Goal: Task Accomplishment & Management: Manage account settings

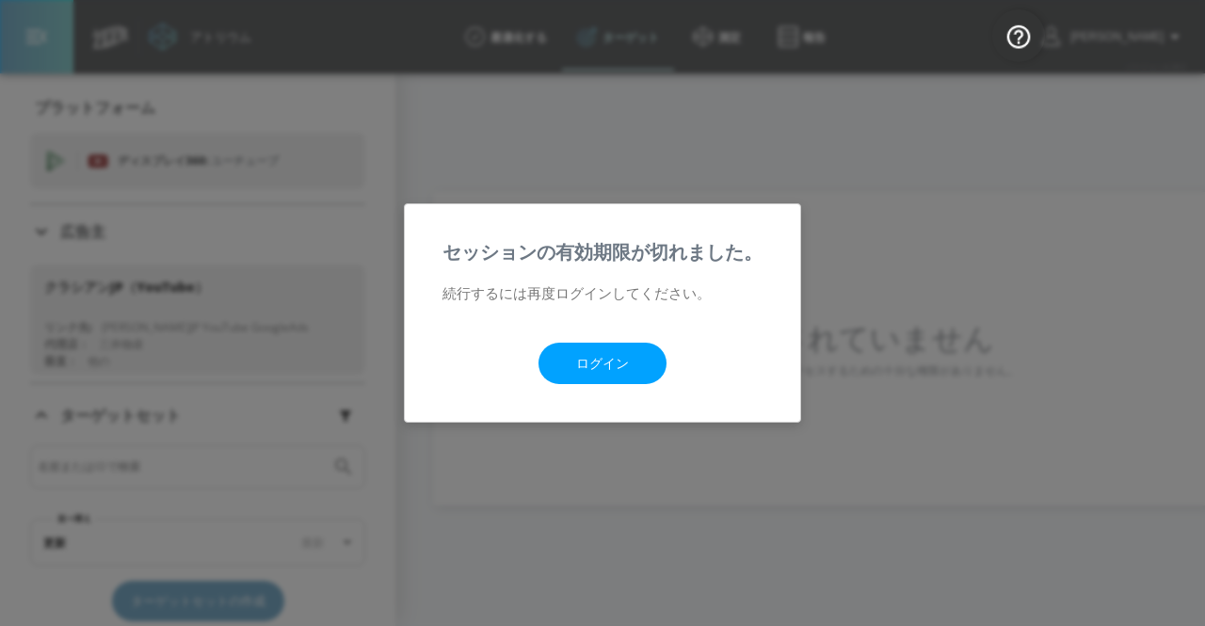
scroll to position [94, 0]
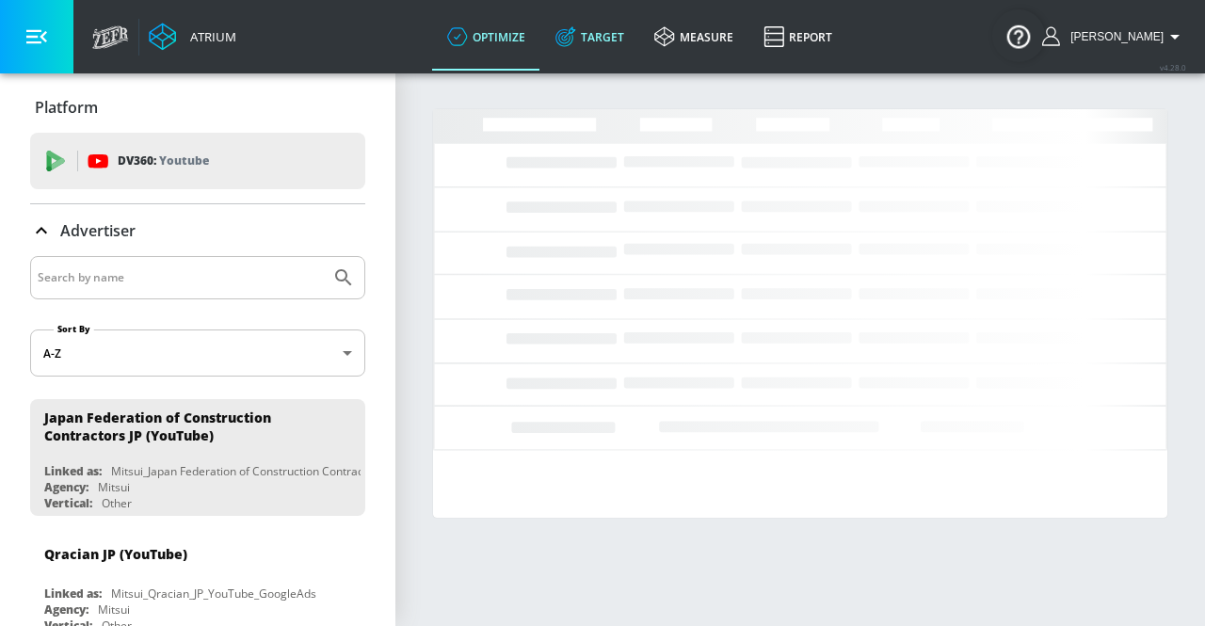
click at [639, 48] on link "Target" at bounding box center [590, 37] width 99 height 68
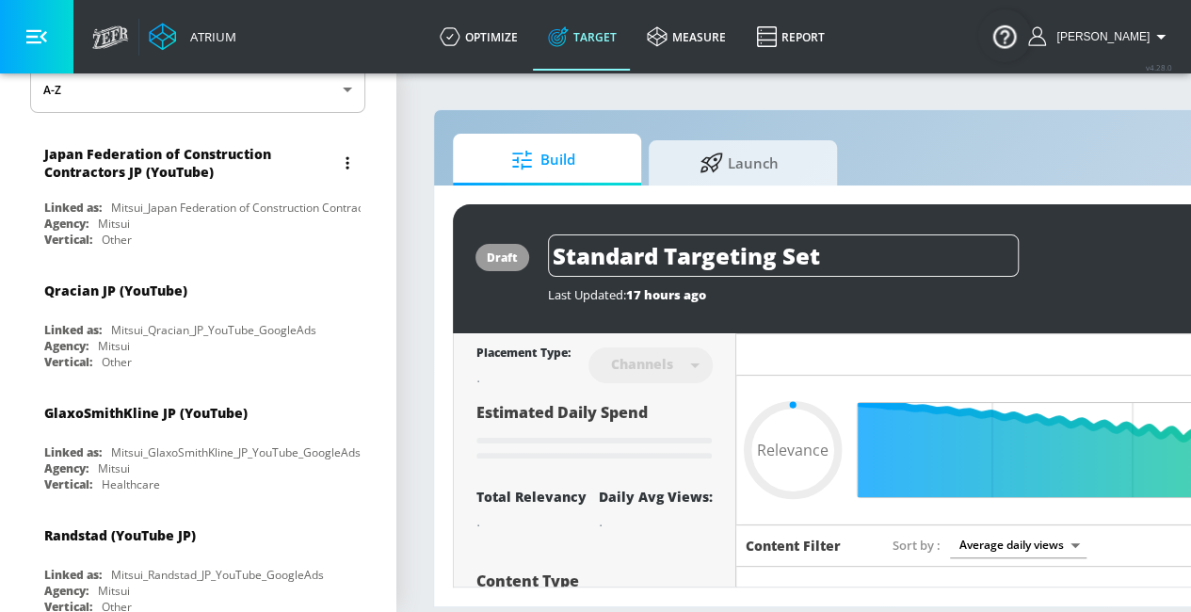
scroll to position [283, 0]
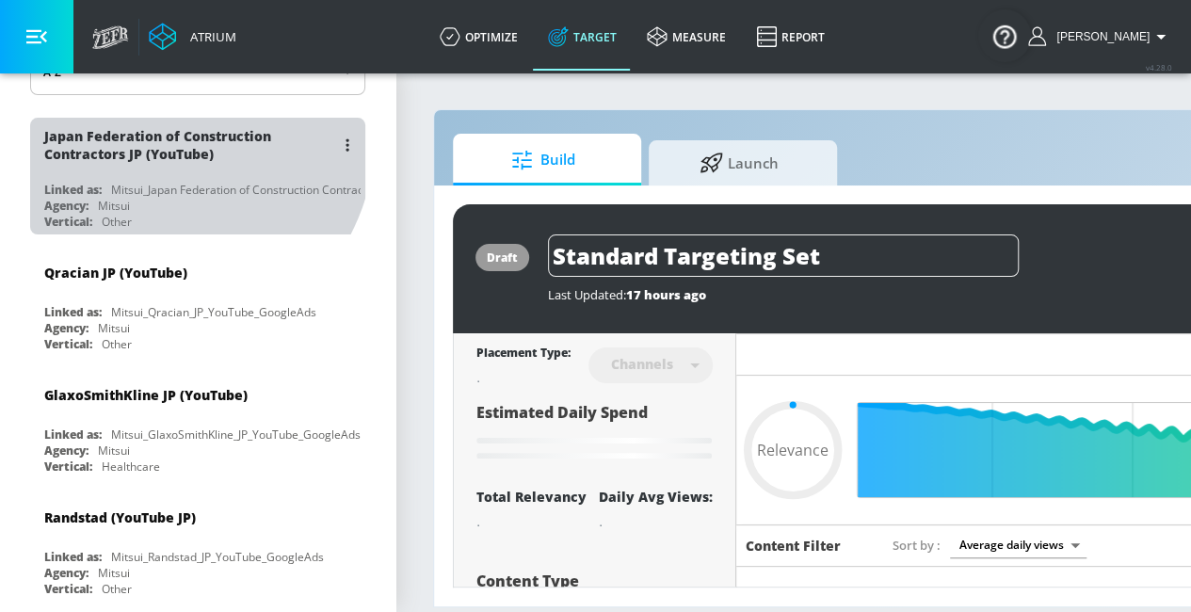
click at [160, 135] on div "Japan Federation of Construction Contractors JP (YouTube)" at bounding box center [189, 145] width 290 height 36
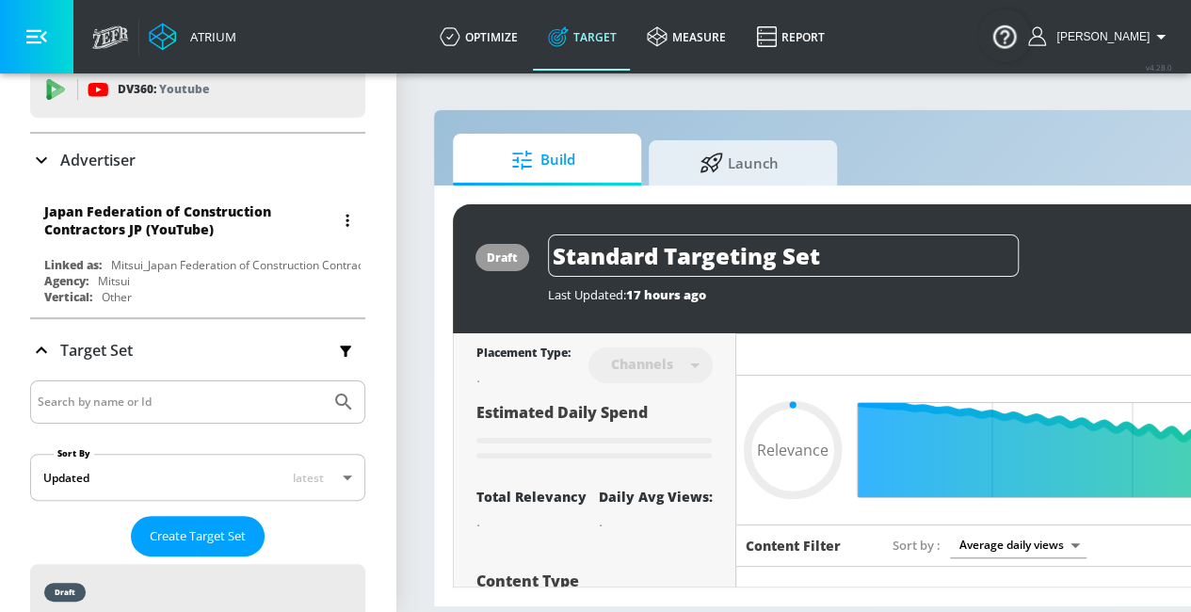
scroll to position [0, 0]
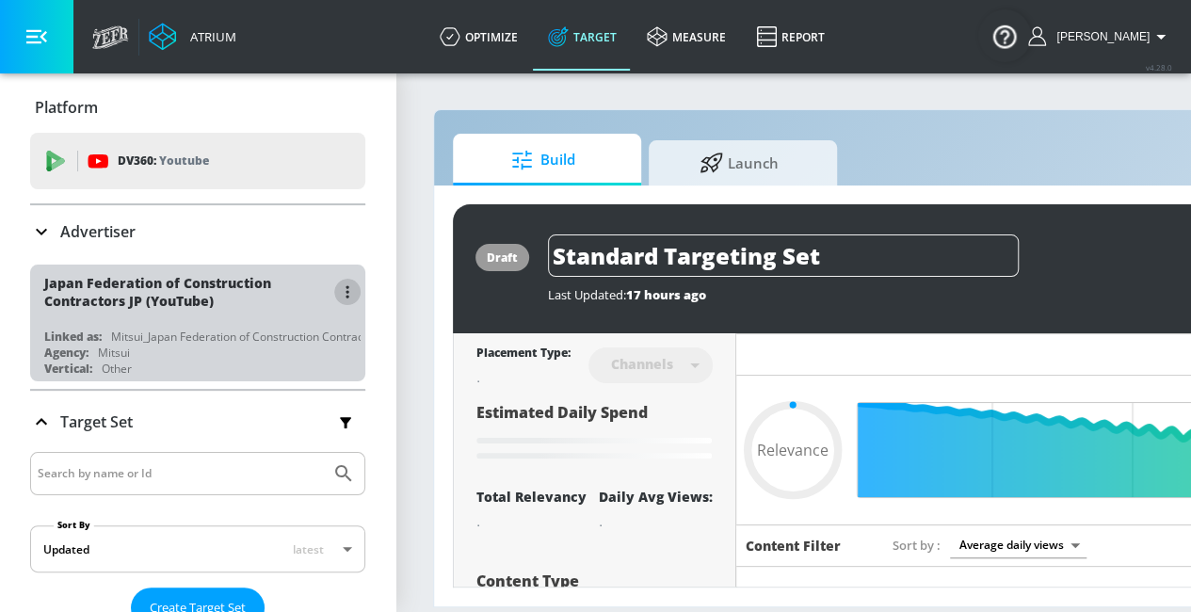
click at [338, 295] on button "button" at bounding box center [347, 292] width 26 height 26
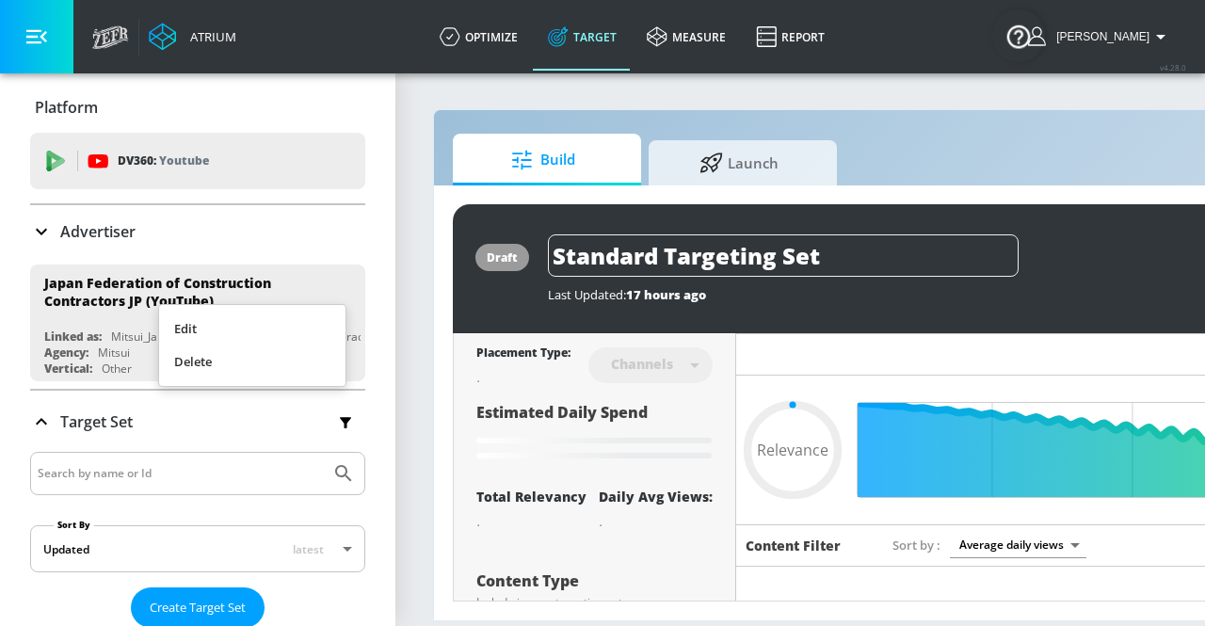
type input "0.6"
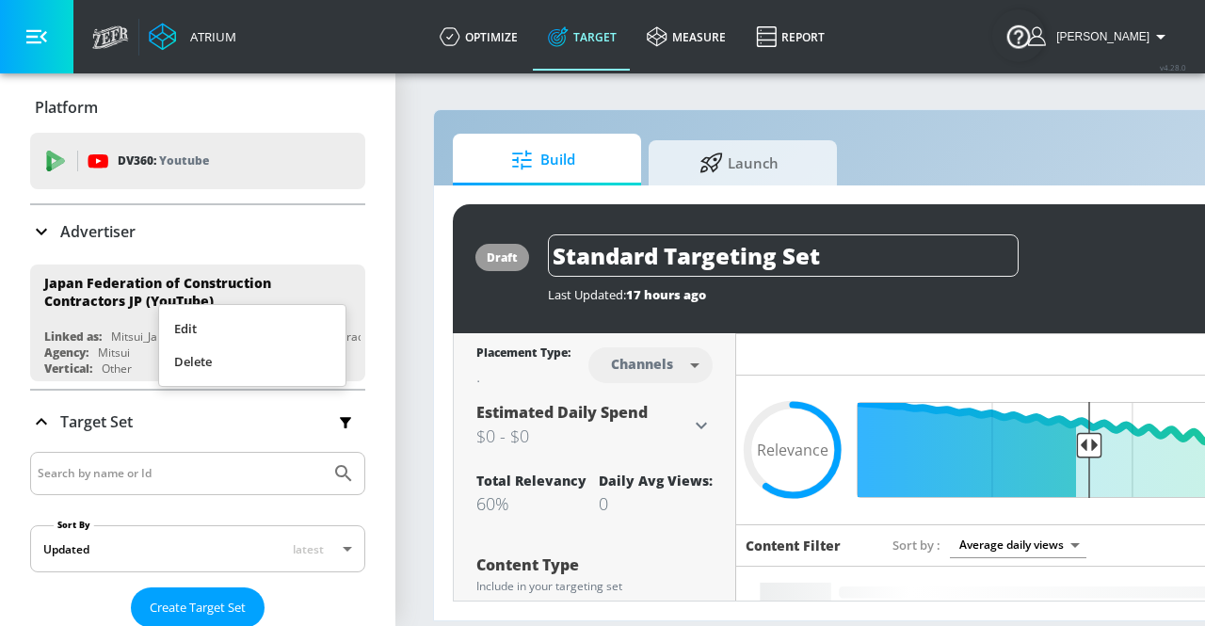
click at [404, 291] on div at bounding box center [602, 313] width 1205 height 626
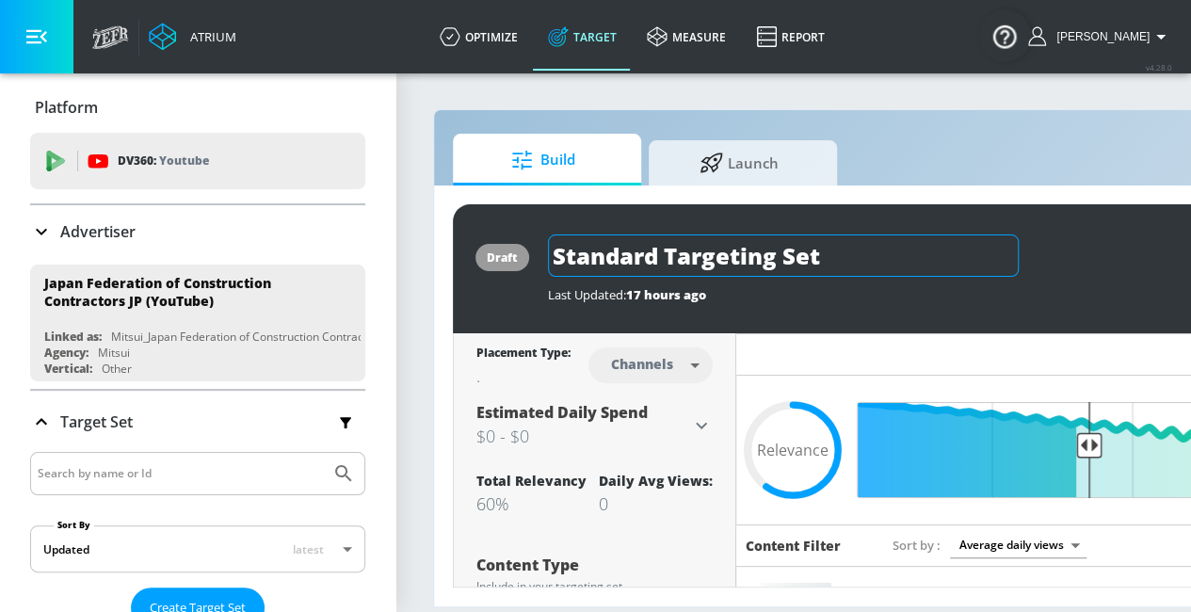
click at [816, 257] on input "Standard Targeting Set" at bounding box center [783, 255] width 471 height 42
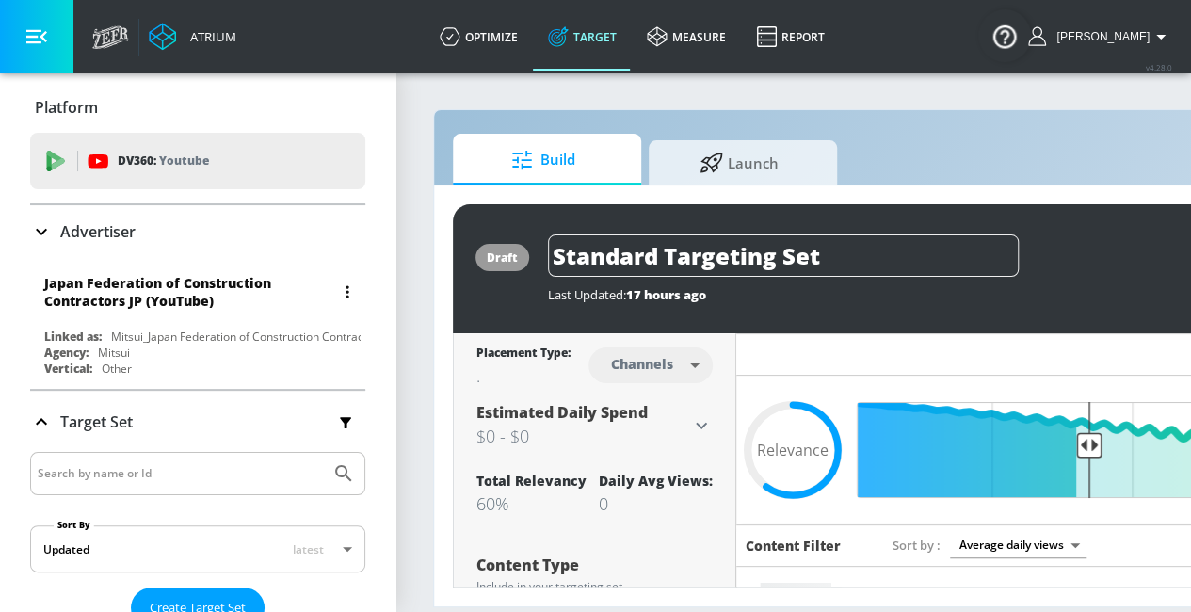
click at [105, 304] on div "Japan Federation of Construction Contractors JP (YouTube)" at bounding box center [189, 292] width 290 height 36
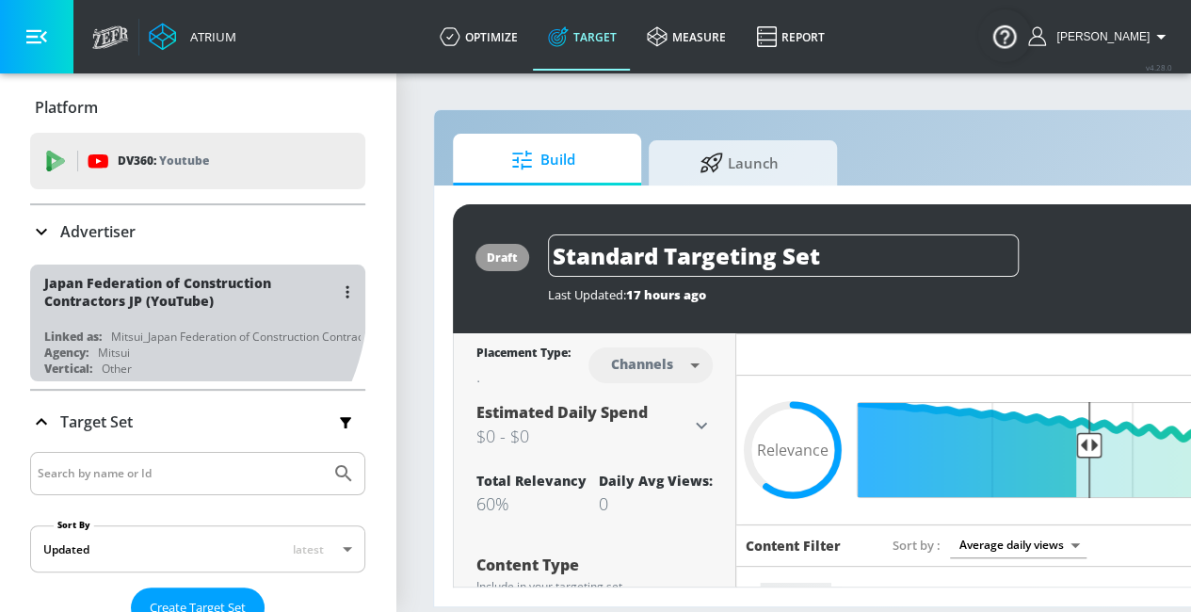
drag, startPoint x: 124, startPoint y: 297, endPoint x: 99, endPoint y: 293, distance: 25.7
click at [99, 293] on div "Japan Federation of Construction Contractors JP (YouTube)" at bounding box center [189, 292] width 290 height 36
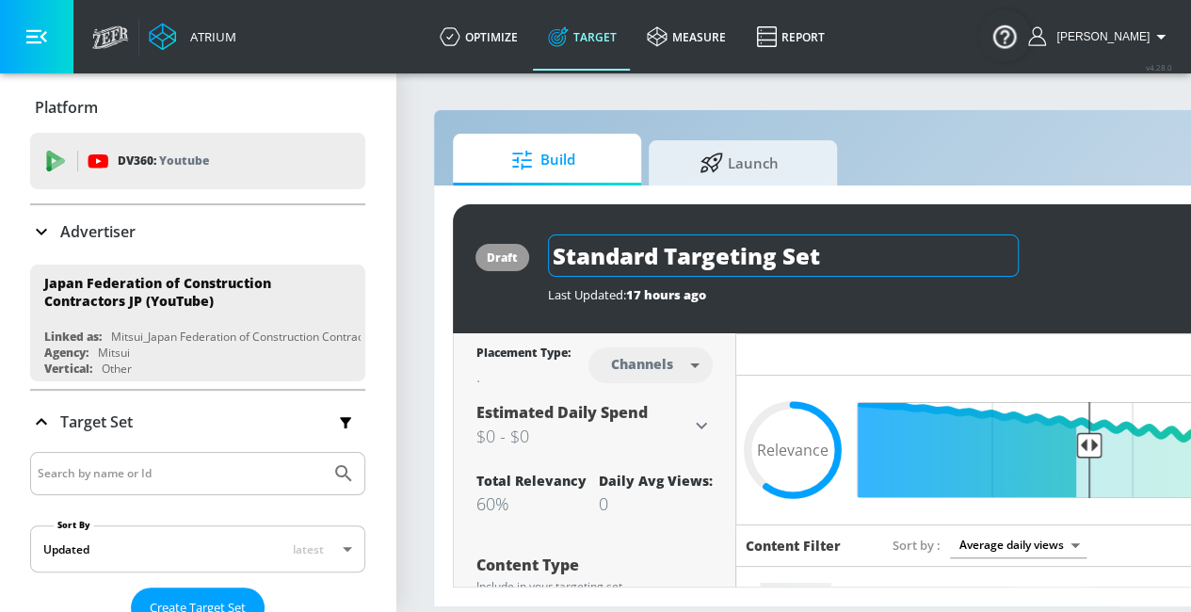
drag, startPoint x: 820, startPoint y: 255, endPoint x: 551, endPoint y: 255, distance: 269.3
click at [545, 255] on div "draft Standard Targeting Set Last Updated: 17 hours ago Activate" at bounding box center [990, 268] width 1075 height 129
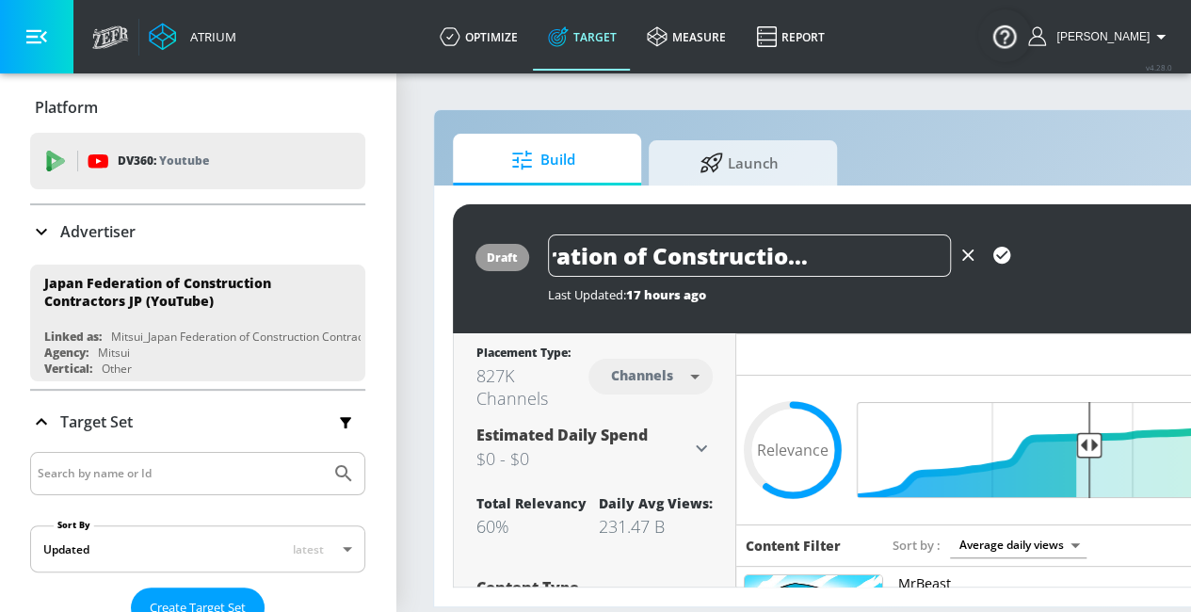
click at [994, 254] on icon "button" at bounding box center [1002, 255] width 17 height 17
type input "Japan Federation of Construction Contractors"
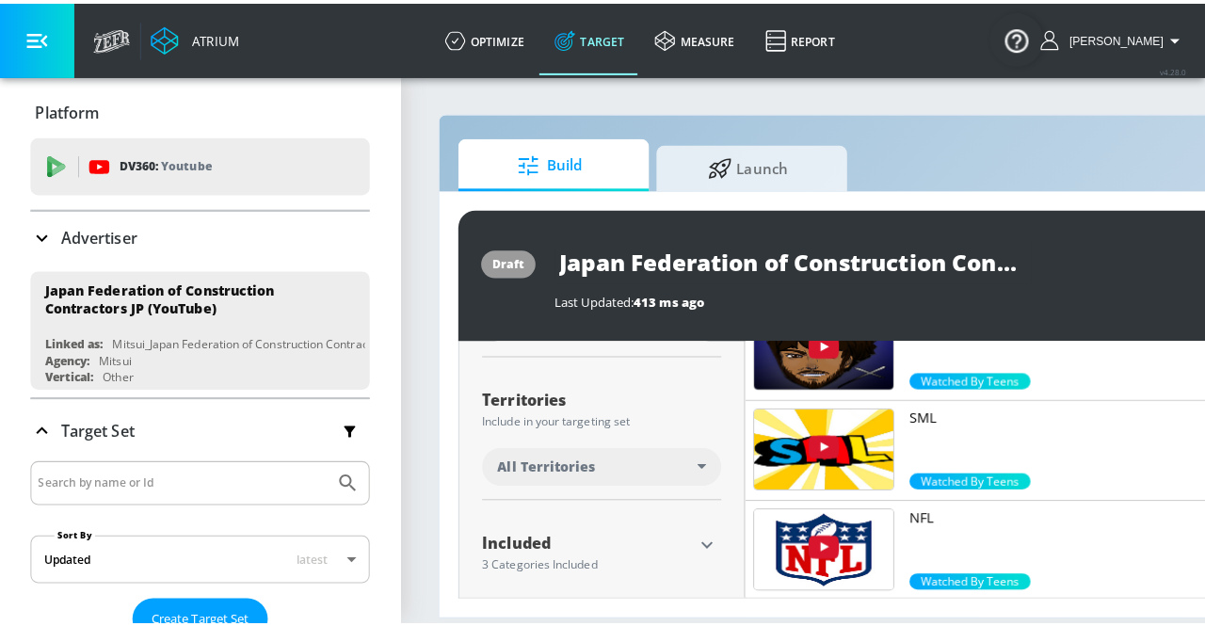
scroll to position [377, 0]
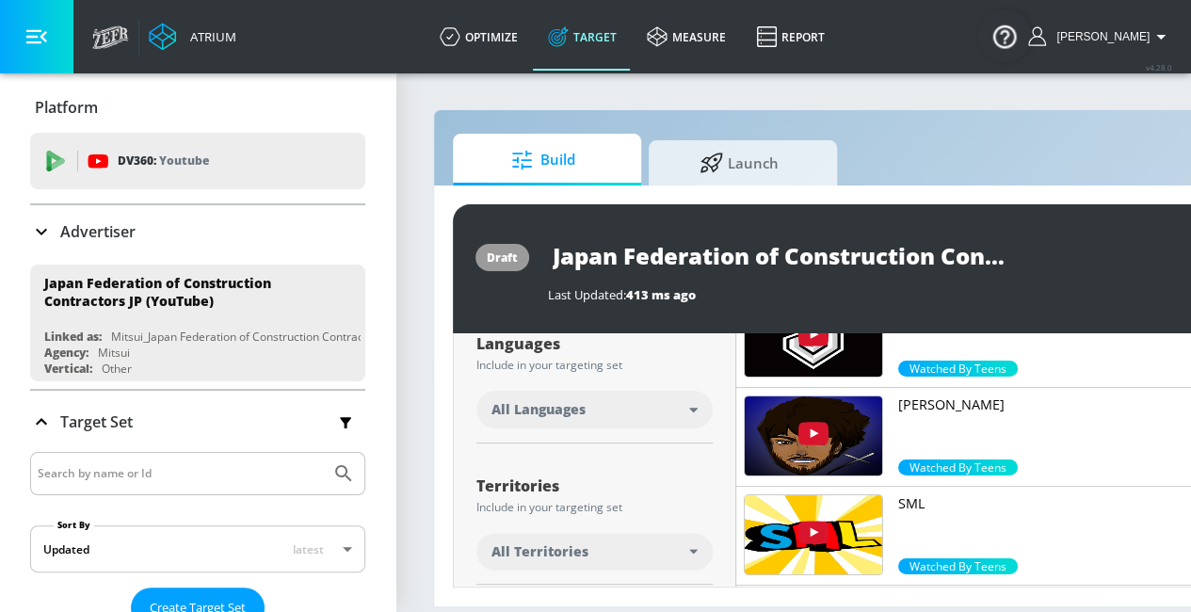
click at [691, 410] on div "All Languages" at bounding box center [595, 410] width 236 height 38
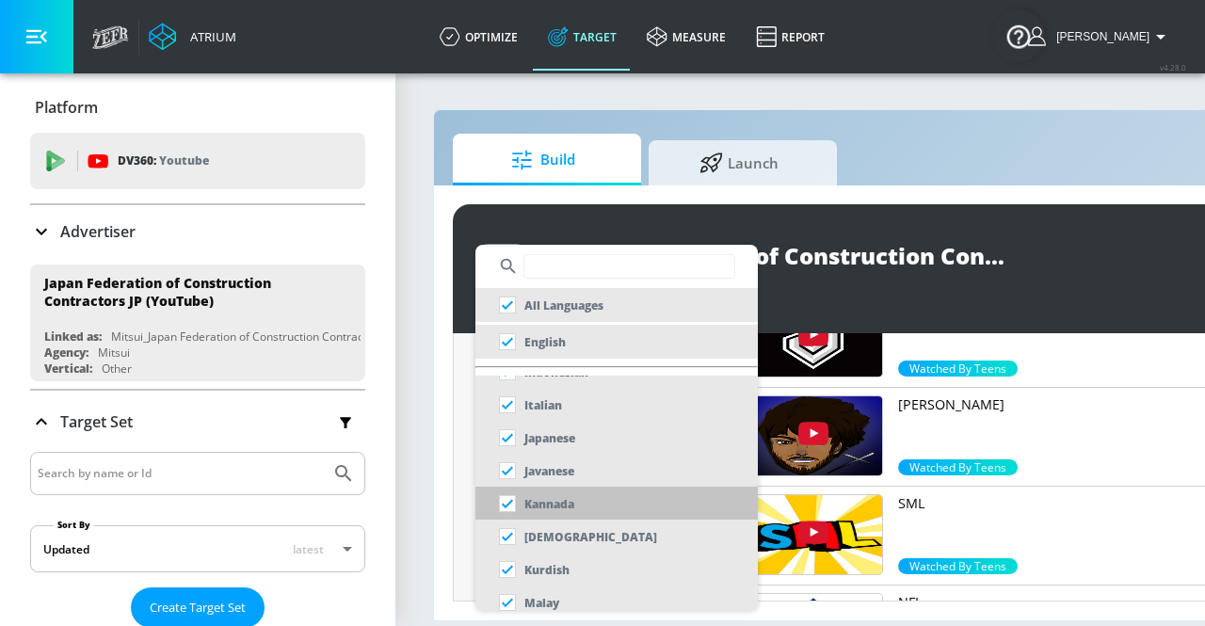
scroll to position [655, 0]
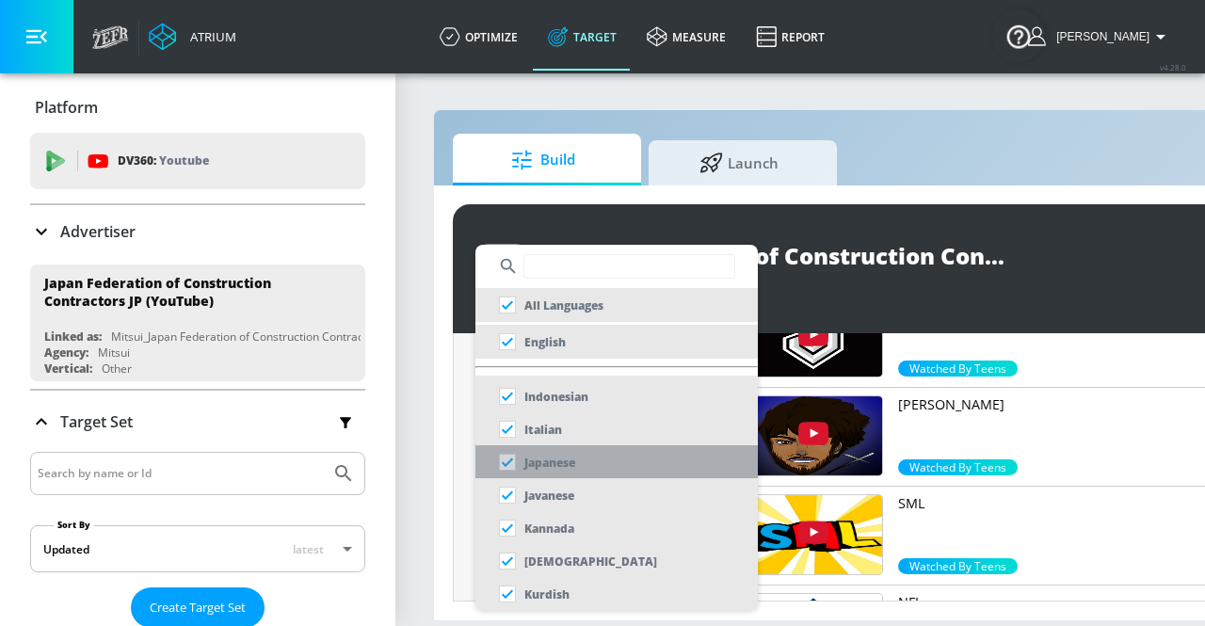
click at [572, 457] on p "Japanese" at bounding box center [550, 463] width 51 height 20
checkbox input "false"
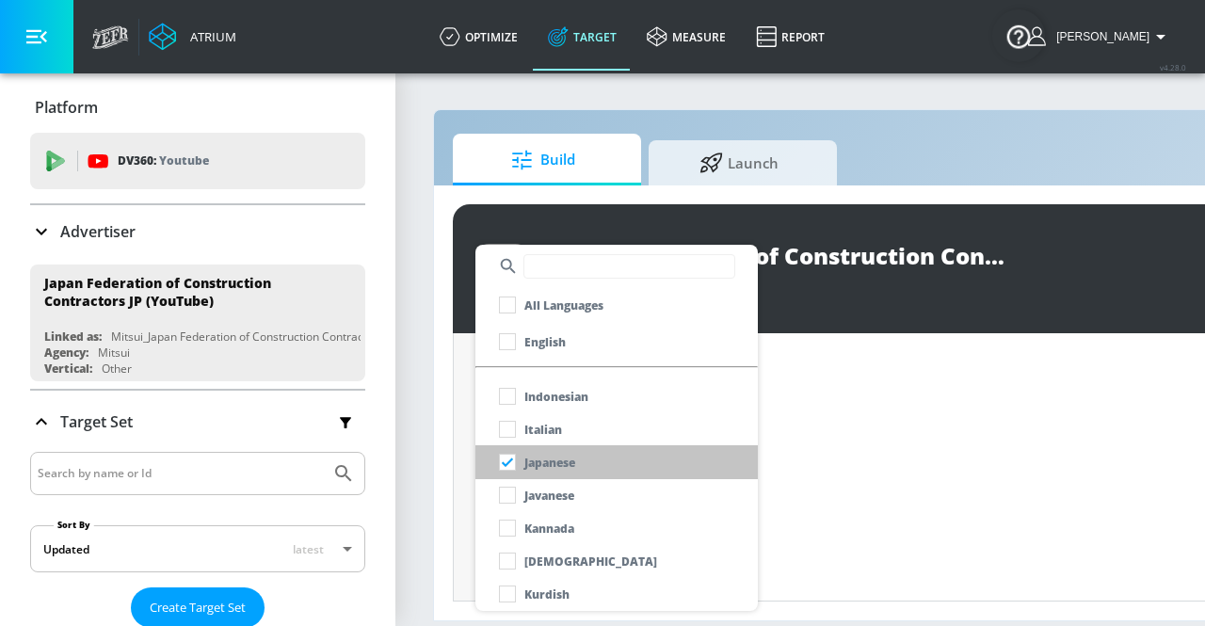
scroll to position [353, 0]
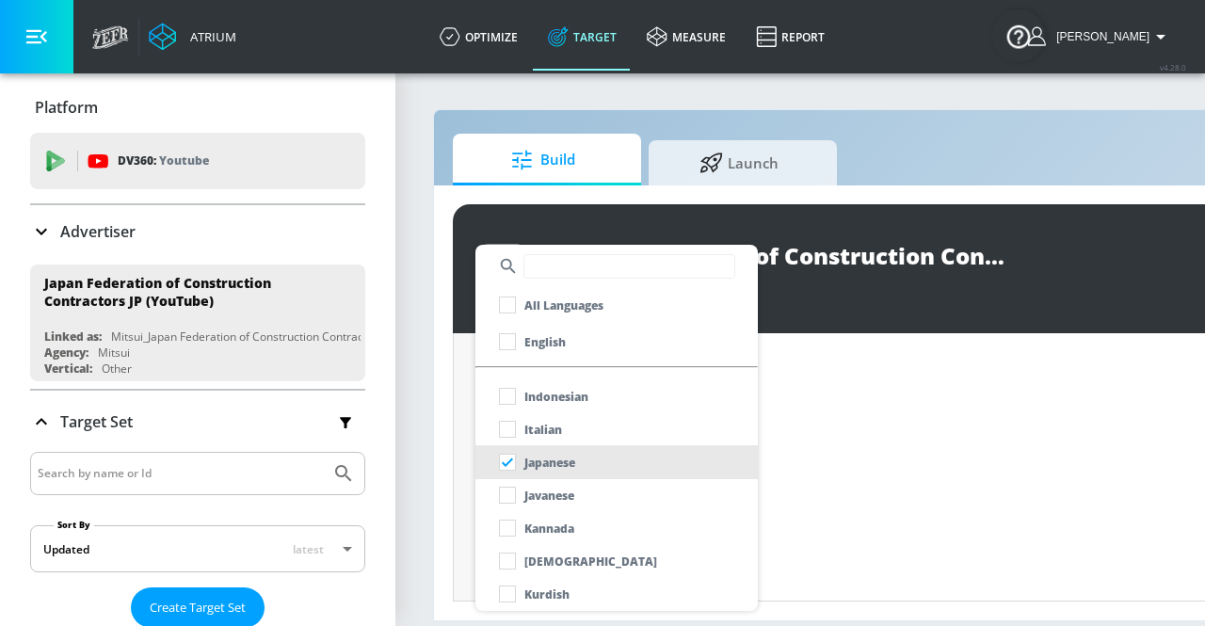
click at [453, 449] on div at bounding box center [602, 313] width 1205 height 626
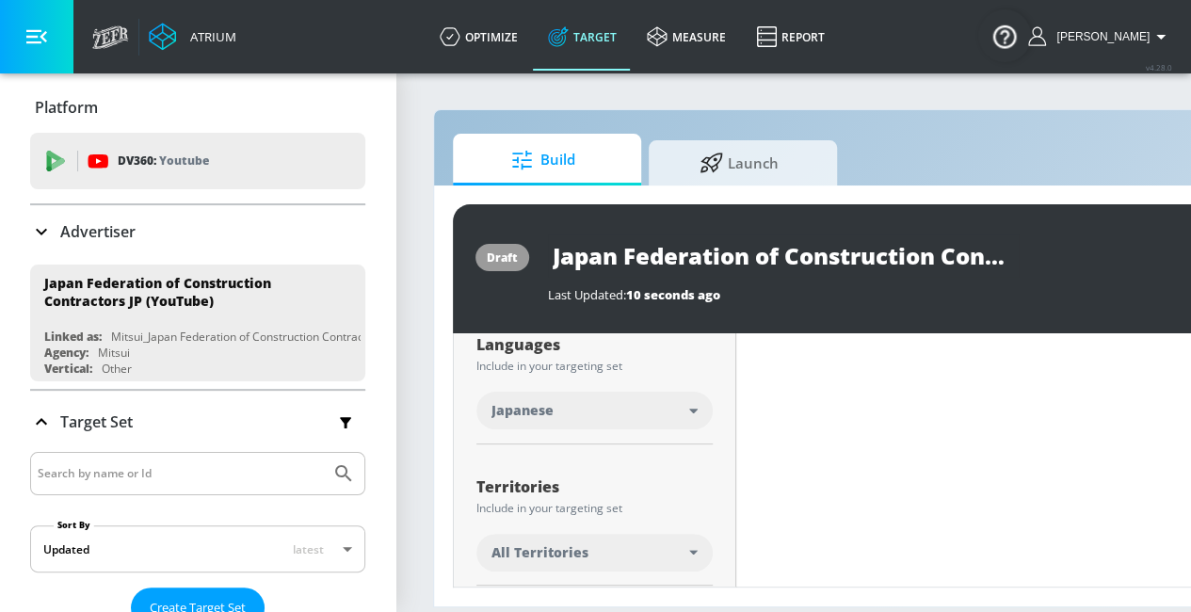
click at [655, 543] on div "All Territories" at bounding box center [591, 552] width 198 height 19
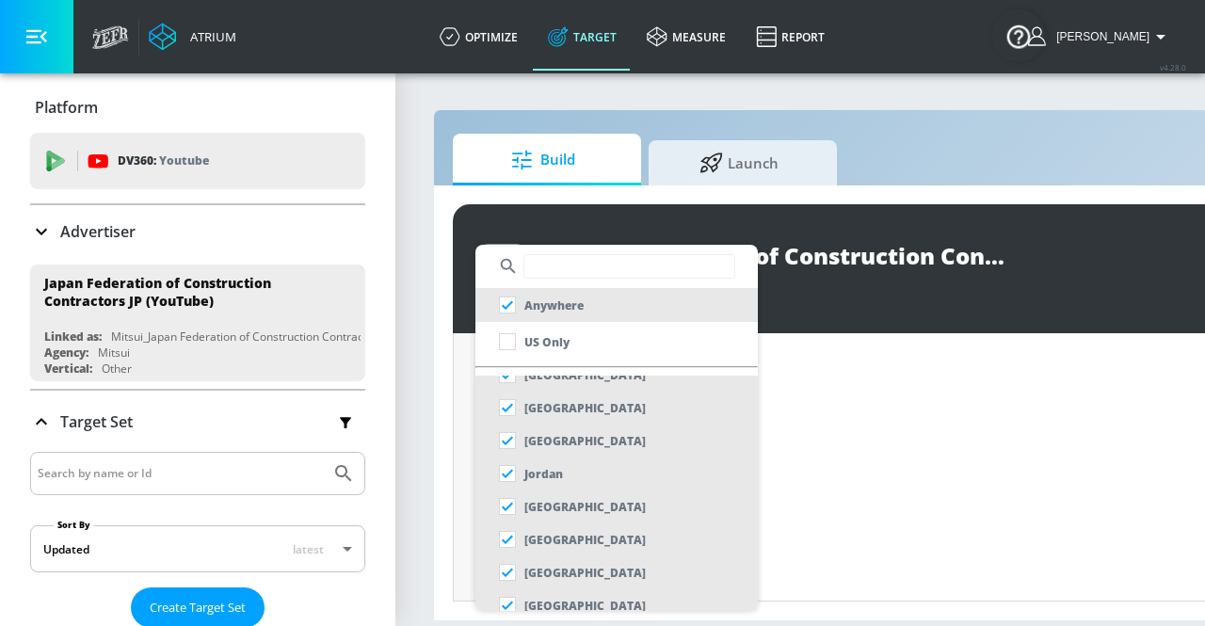
scroll to position [10642, 0]
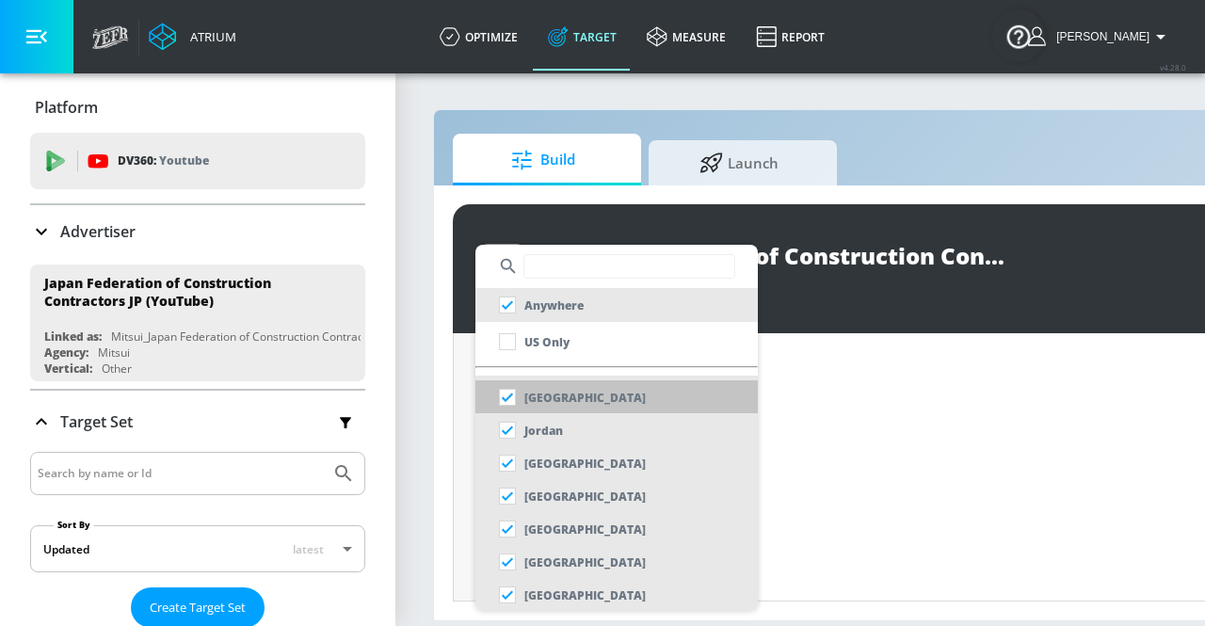
click at [568, 387] on li "[GEOGRAPHIC_DATA]" at bounding box center [617, 397] width 283 height 34
checkbox input "false"
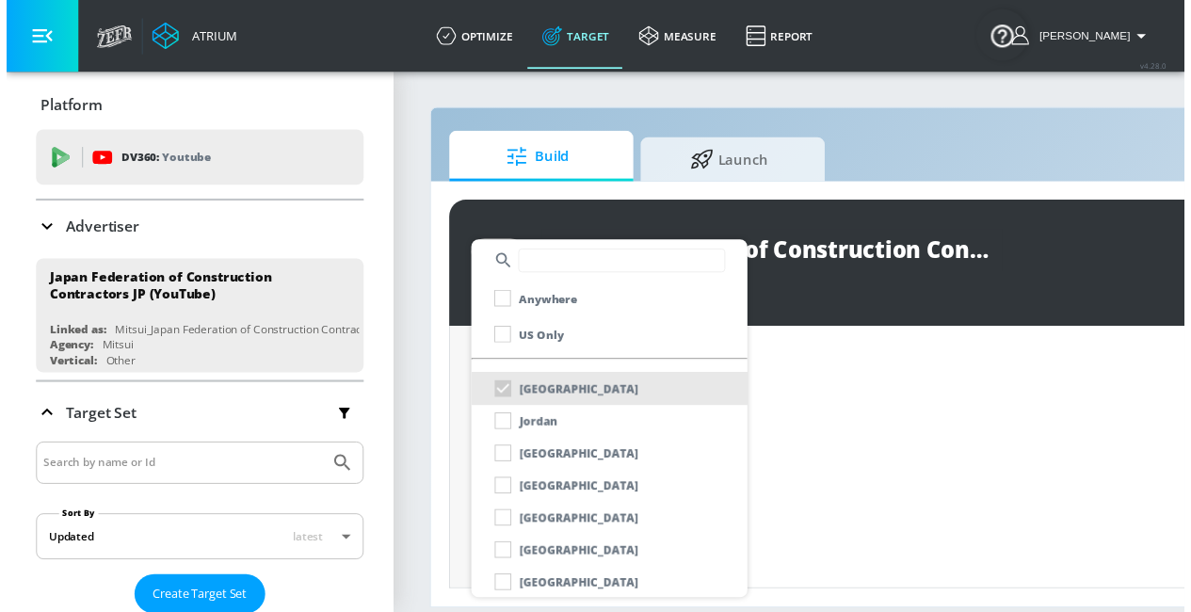
scroll to position [369, 0]
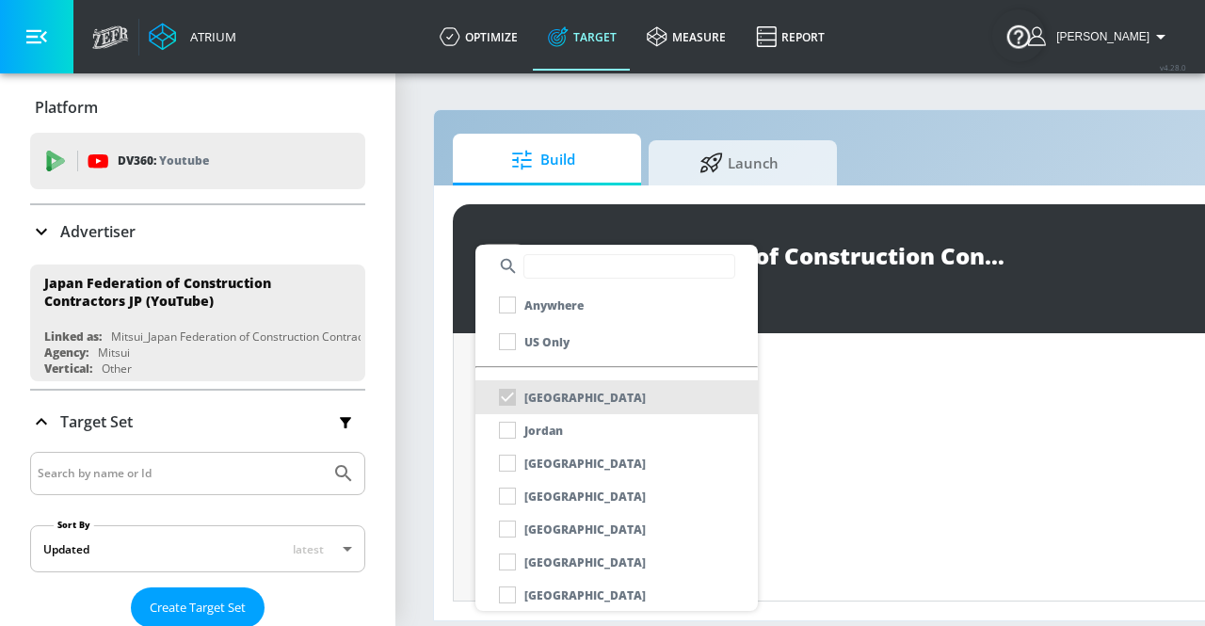
click at [442, 443] on div at bounding box center [602, 313] width 1205 height 626
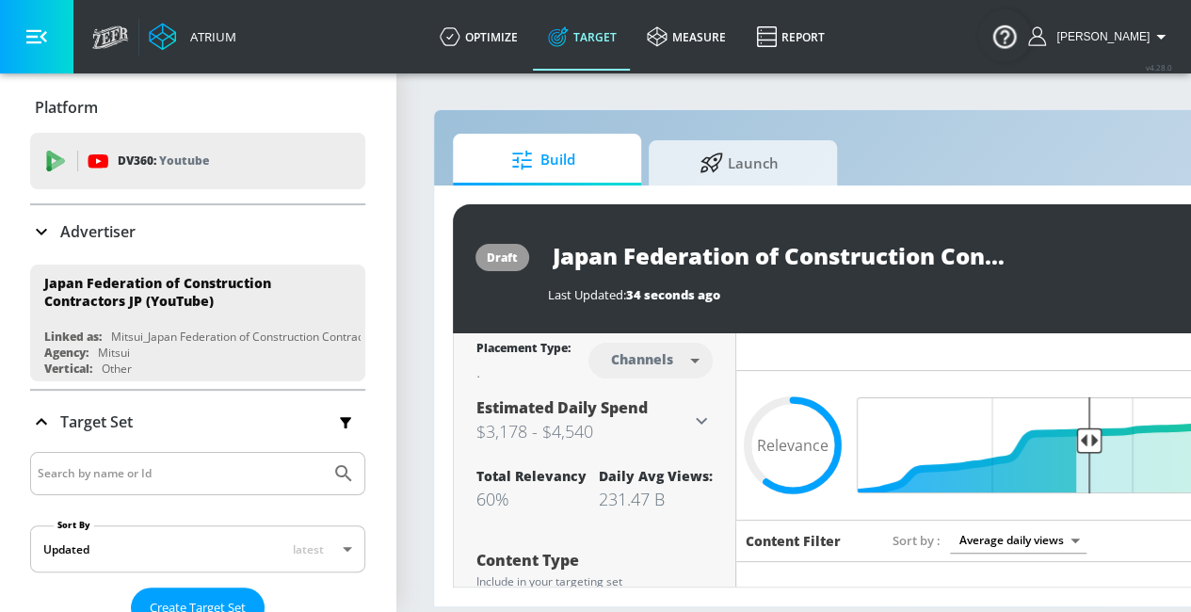
scroll to position [0, 0]
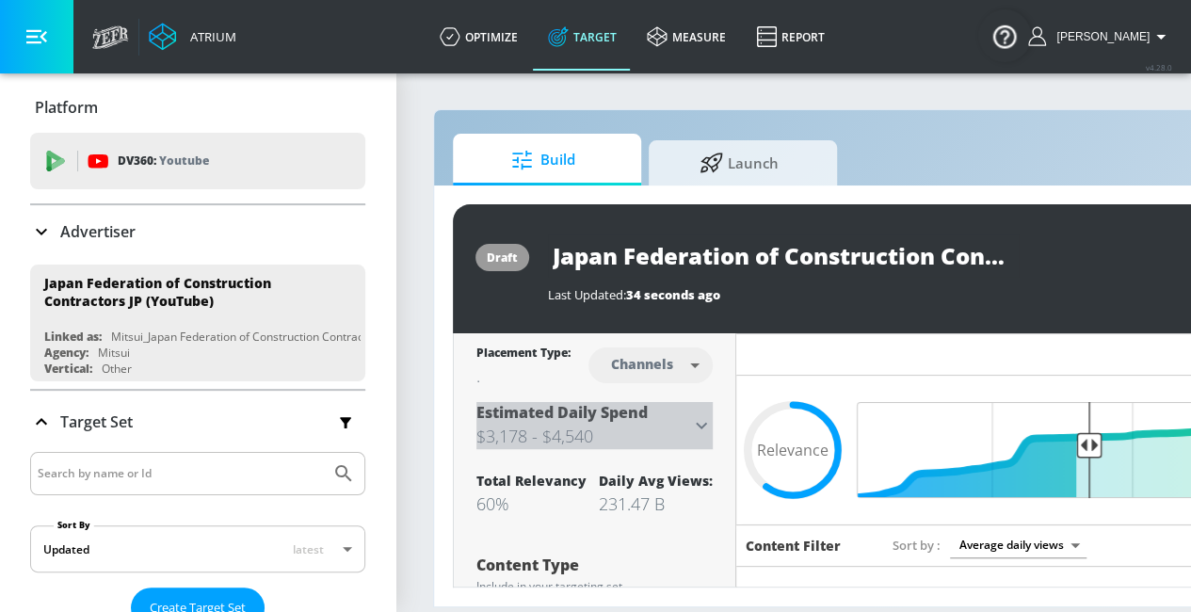
click at [703, 417] on icon at bounding box center [701, 425] width 23 height 23
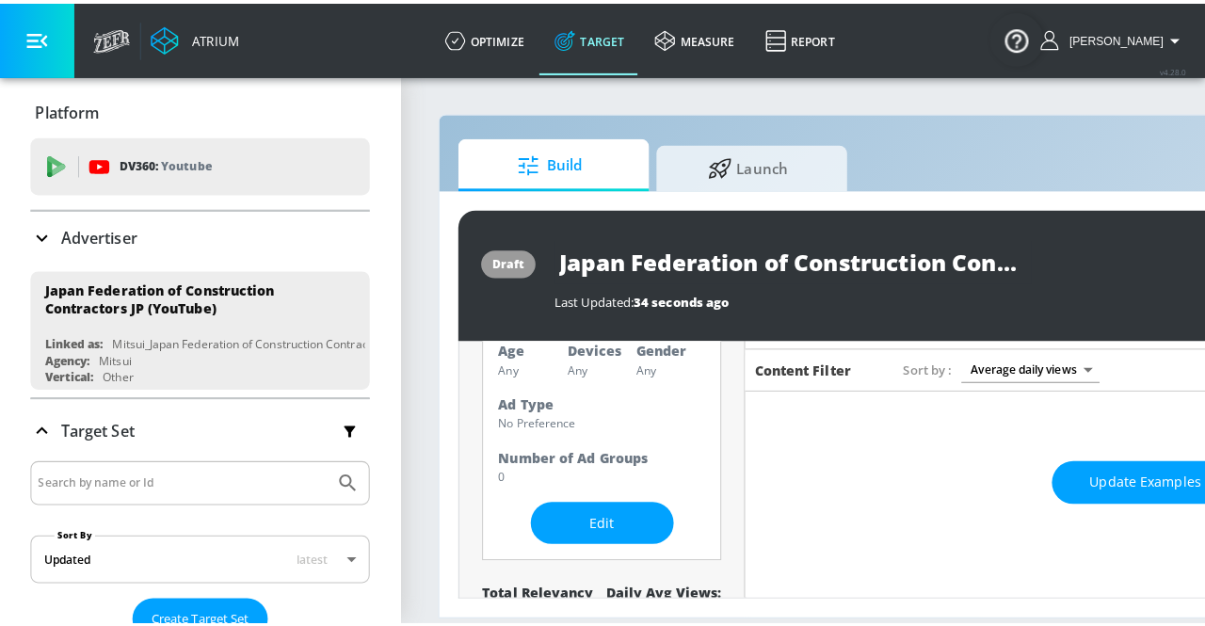
scroll to position [188, 0]
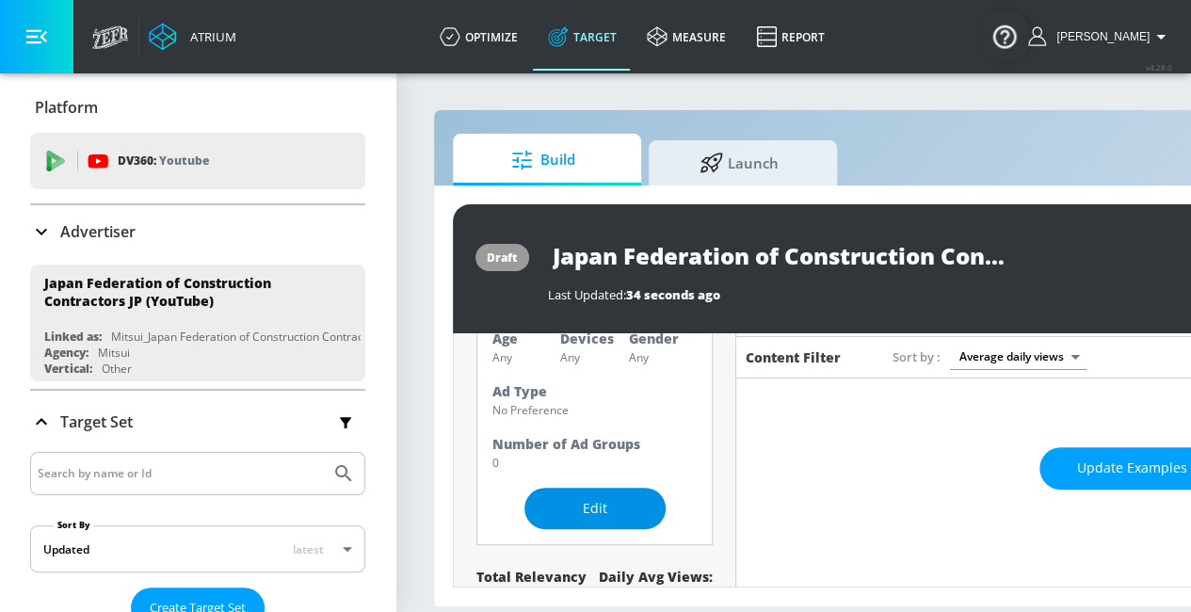
click at [644, 493] on button "Edit" at bounding box center [595, 509] width 141 height 42
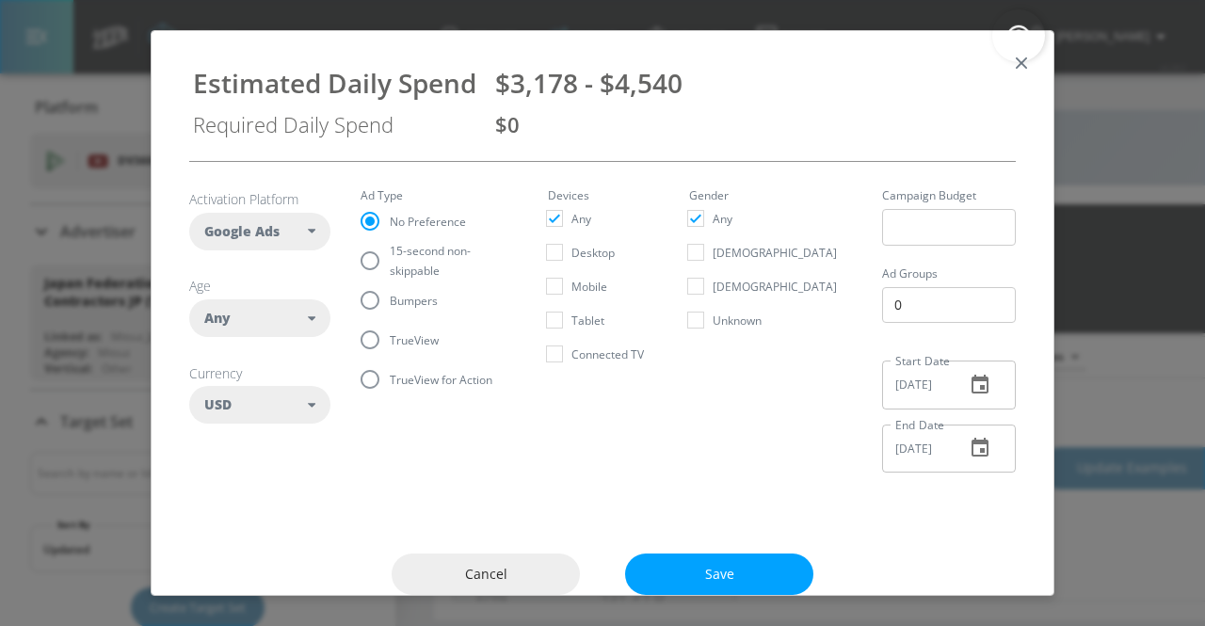
click at [269, 422] on div "USD" at bounding box center [259, 405] width 141 height 38
click at [260, 557] on button "JPY" at bounding box center [259, 553] width 139 height 34
checkbox input "false"
checkbox input "true"
click at [289, 330] on div "Any" at bounding box center [259, 318] width 141 height 38
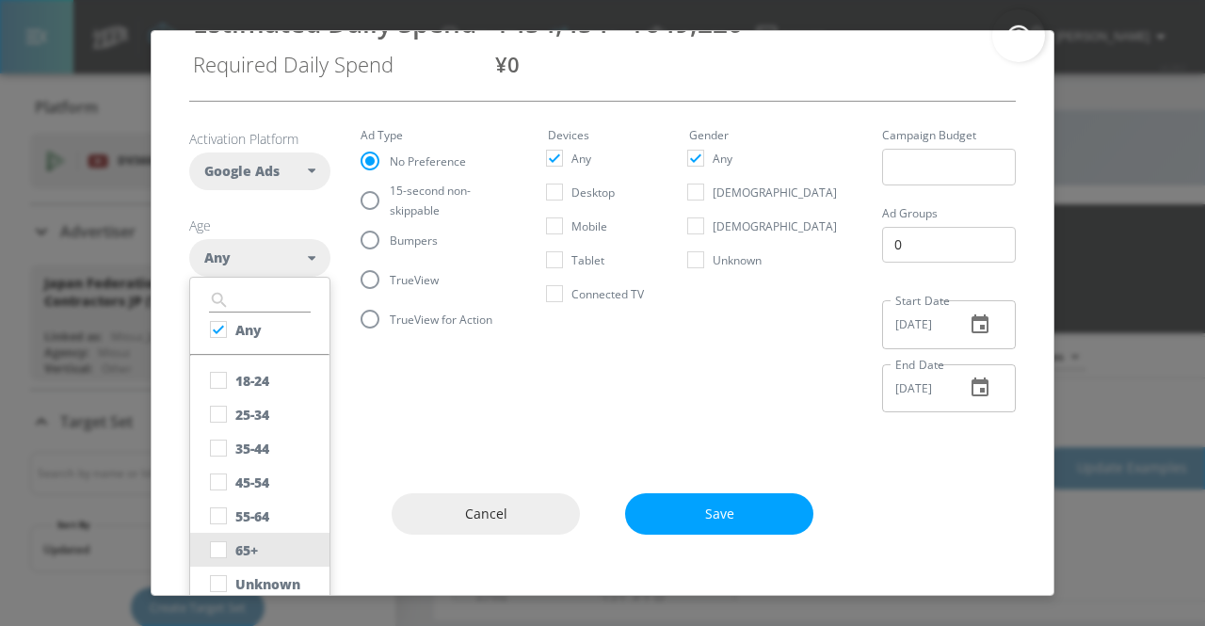
scroll to position [73, 0]
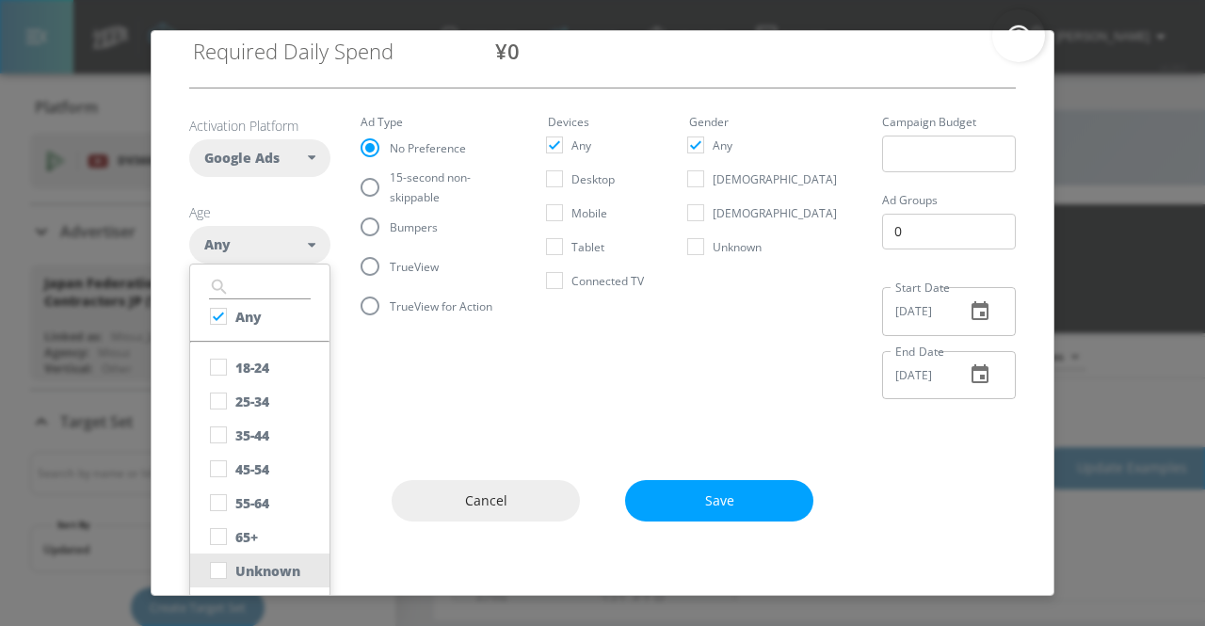
click at [283, 562] on div "Unknown" at bounding box center [267, 571] width 65 height 18
checkbox input "false"
checkbox input "true"
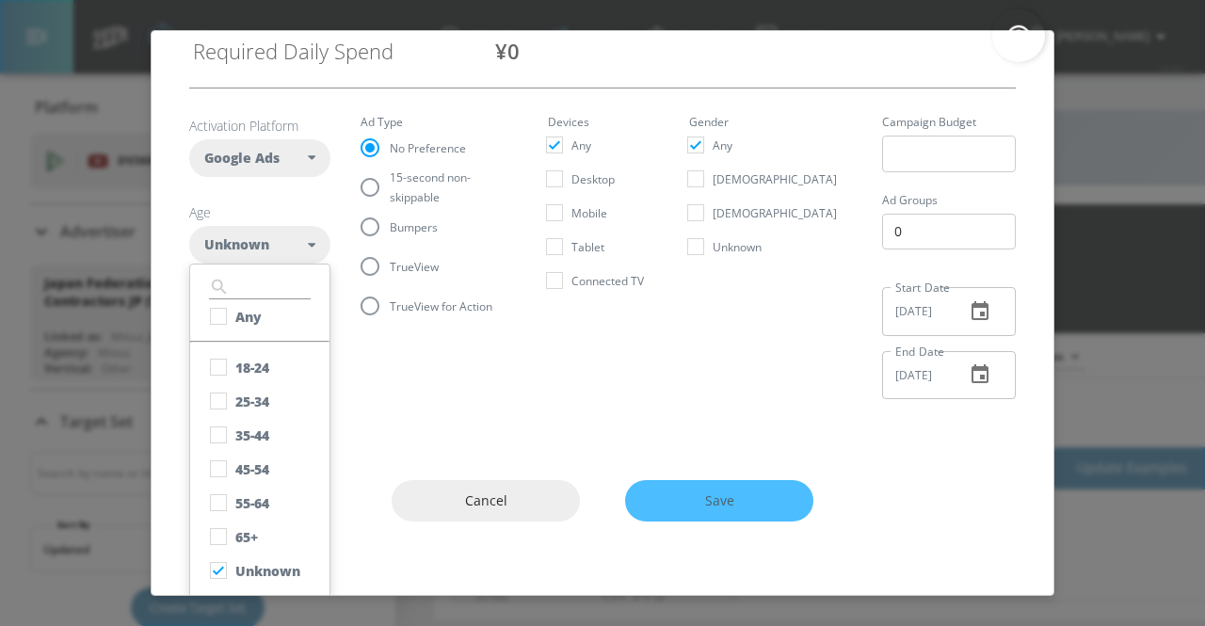
click at [279, 188] on article "Activation Platform Google Ads DV360 Google Ads Age Unknown ​ Any [PHONE_NUMBER…" at bounding box center [259, 237] width 141 height 240
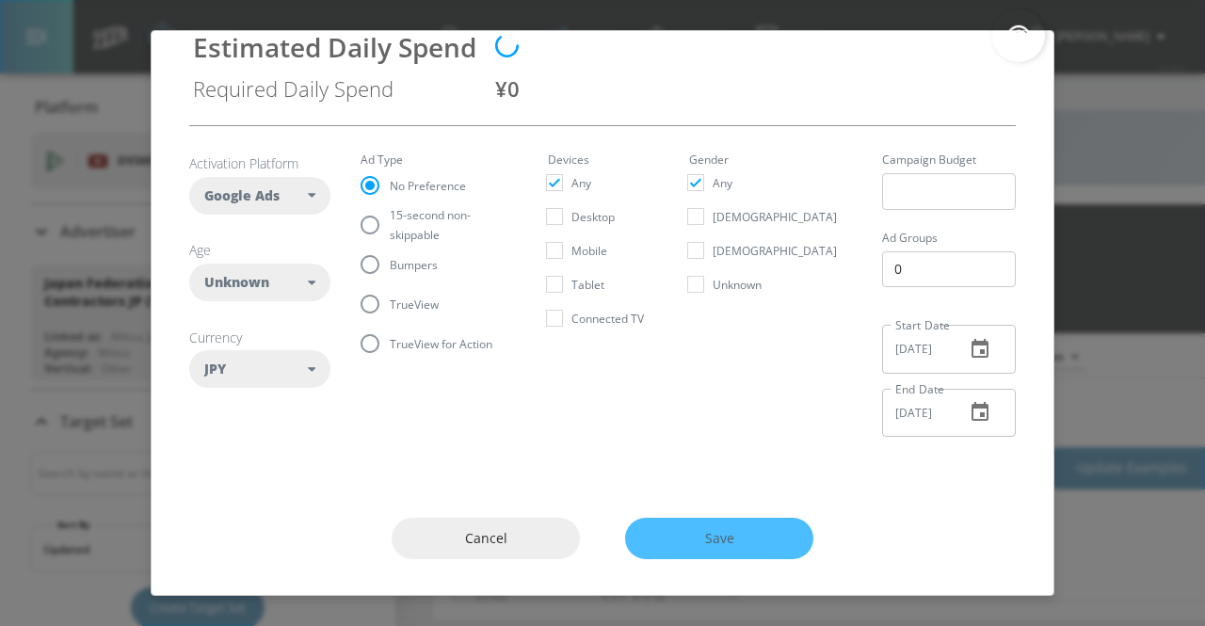
click at [267, 283] on span "Unknown" at bounding box center [236, 282] width 65 height 19
click at [267, 364] on button "Any" at bounding box center [259, 354] width 139 height 34
checkbox input "true"
checkbox input "false"
click at [823, 420] on section "Activation Platform Google Ads DV360 Google Ads Age Any ​ Any [PHONE_NUMBER] [P…" at bounding box center [602, 289] width 827 height 326
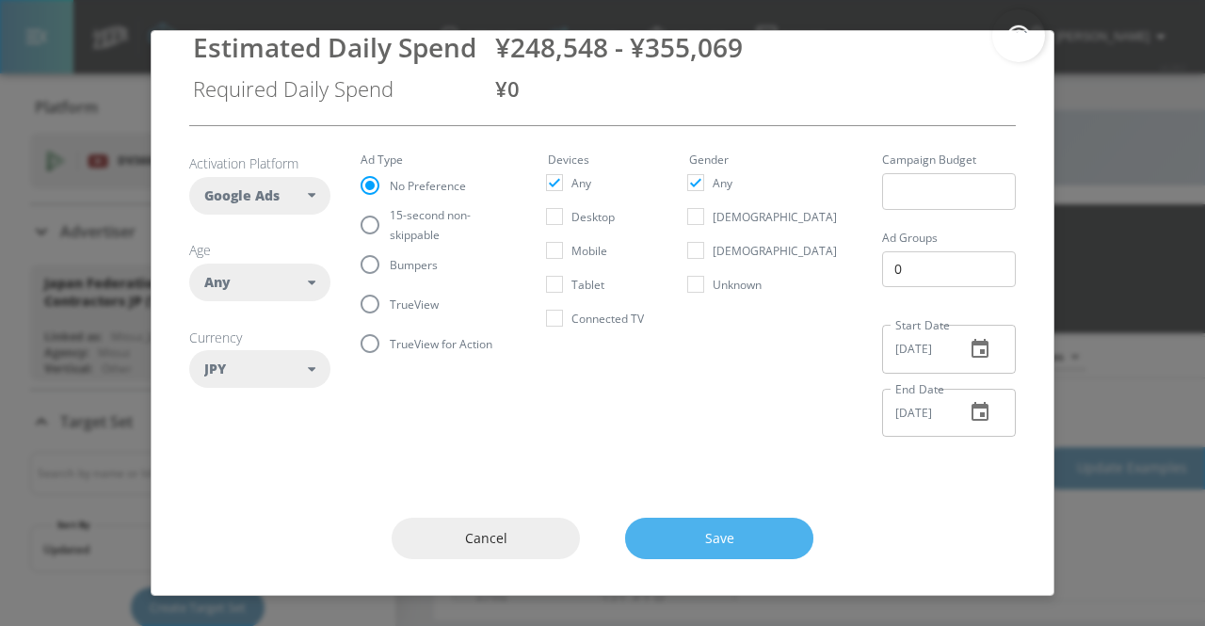
click at [753, 543] on span "Save" at bounding box center [719, 539] width 113 height 24
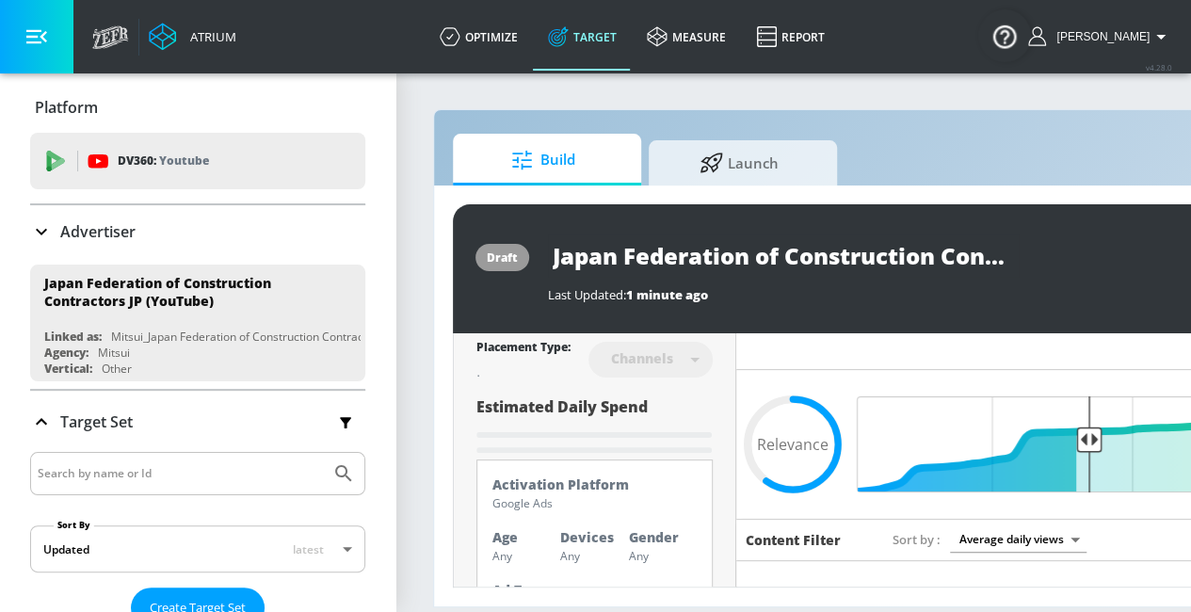
scroll to position [0, 0]
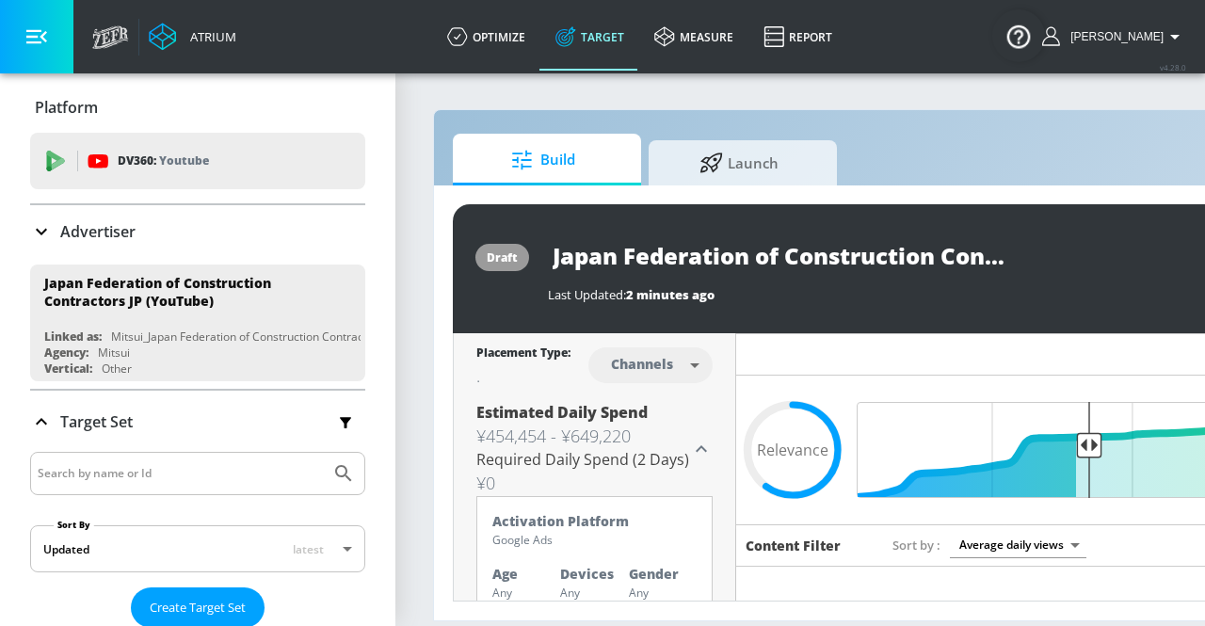
click at [691, 364] on body "Atrium optimize Target measure Report optimize Target measure Report v 4.28.0 […" at bounding box center [602, 313] width 1205 height 626
click at [666, 428] on div "Videos" at bounding box center [643, 438] width 54 height 20
type input "videos"
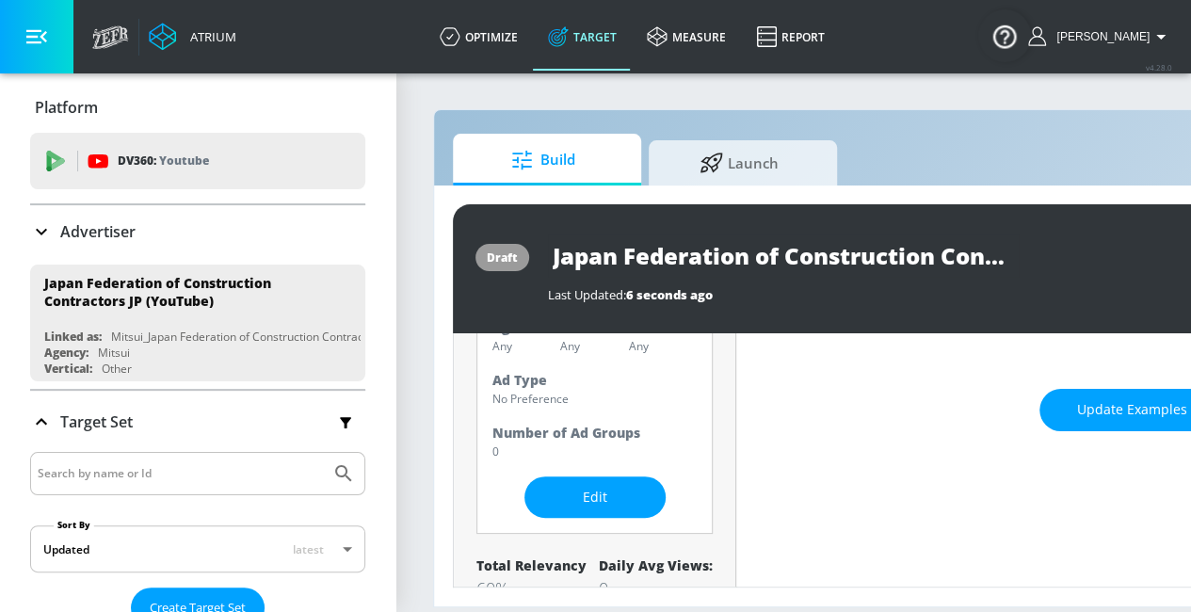
scroll to position [94, 0]
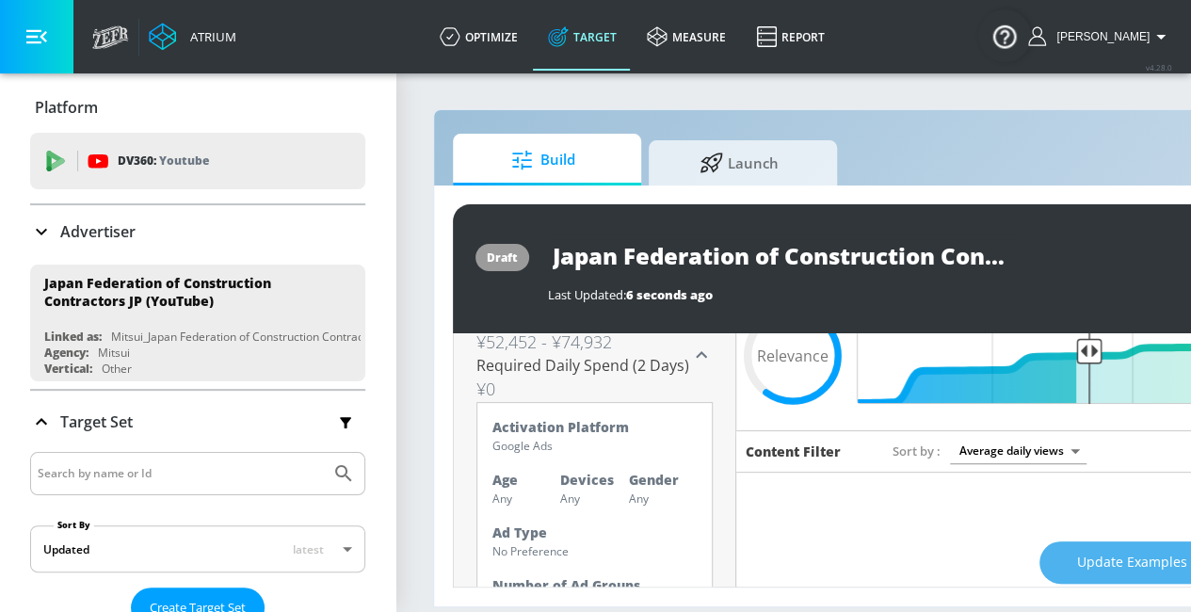
click at [1164, 559] on span "Update Examples" at bounding box center [1132, 563] width 110 height 24
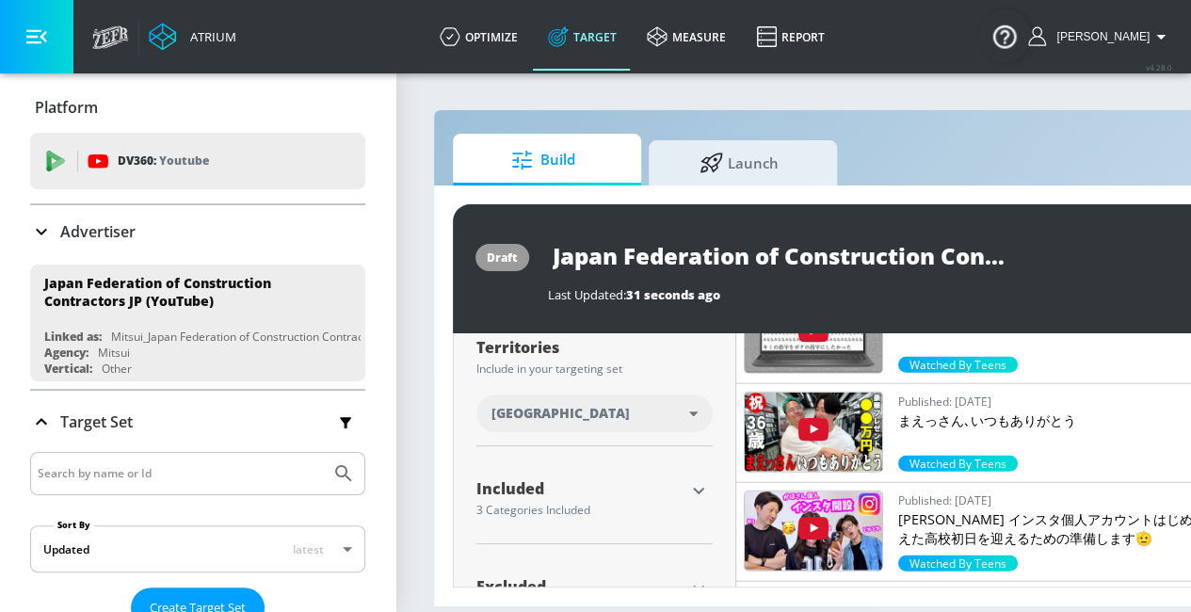
scroll to position [877, 0]
